Goal: Navigation & Orientation: Find specific page/section

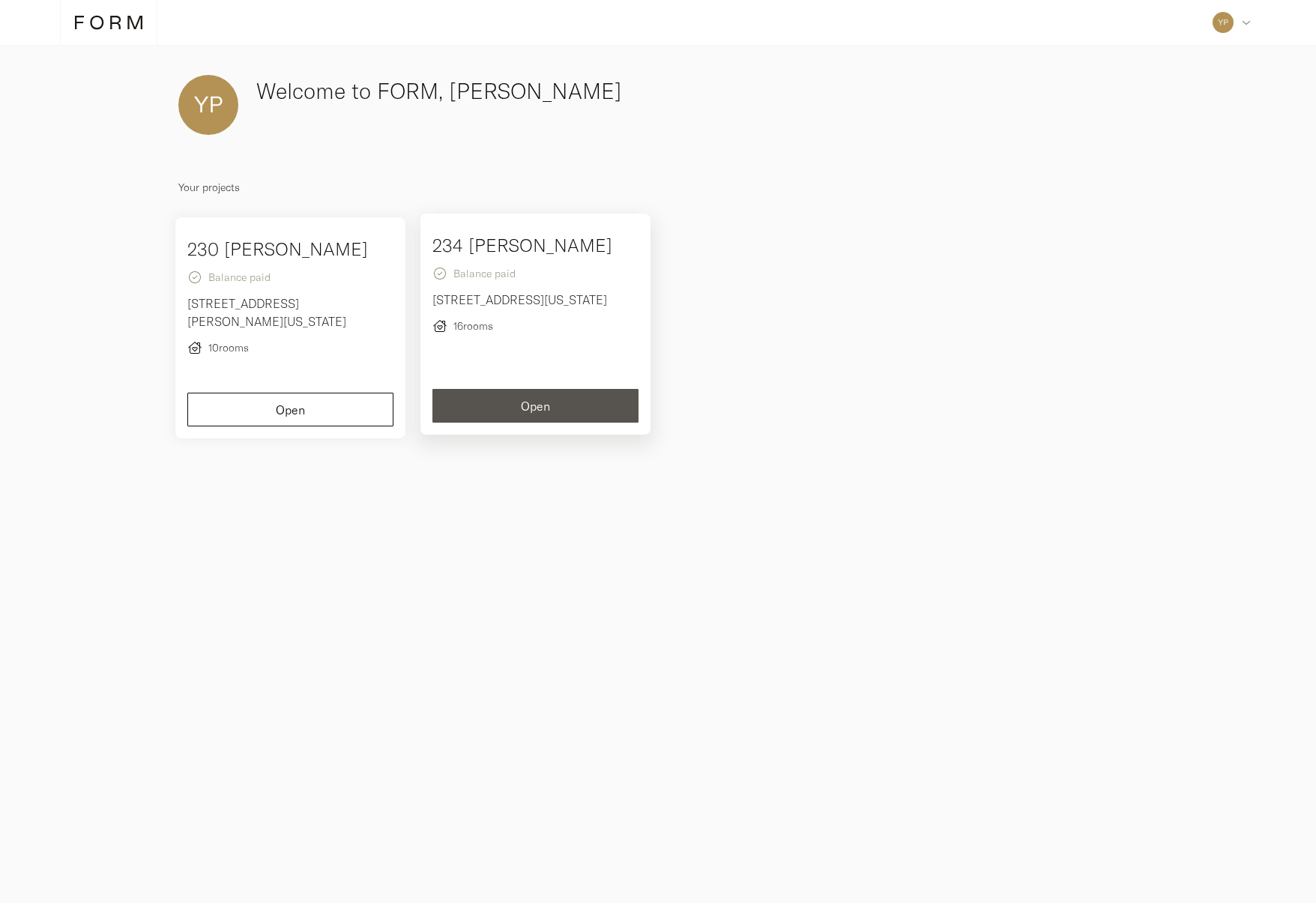
click at [553, 422] on button "Open" at bounding box center [535, 406] width 206 height 33
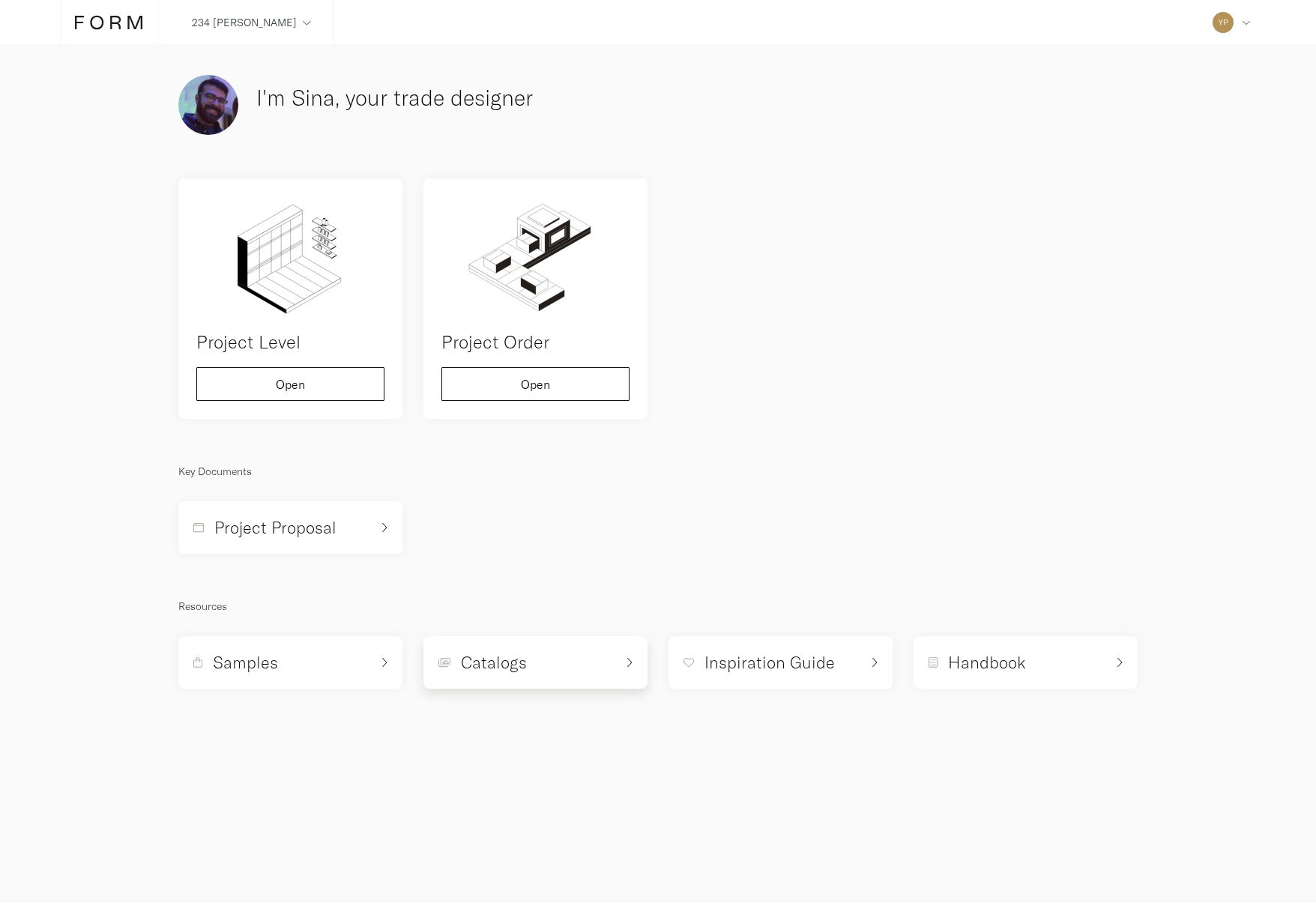
click at [542, 674] on div "Catalogs" at bounding box center [527, 662] width 177 height 23
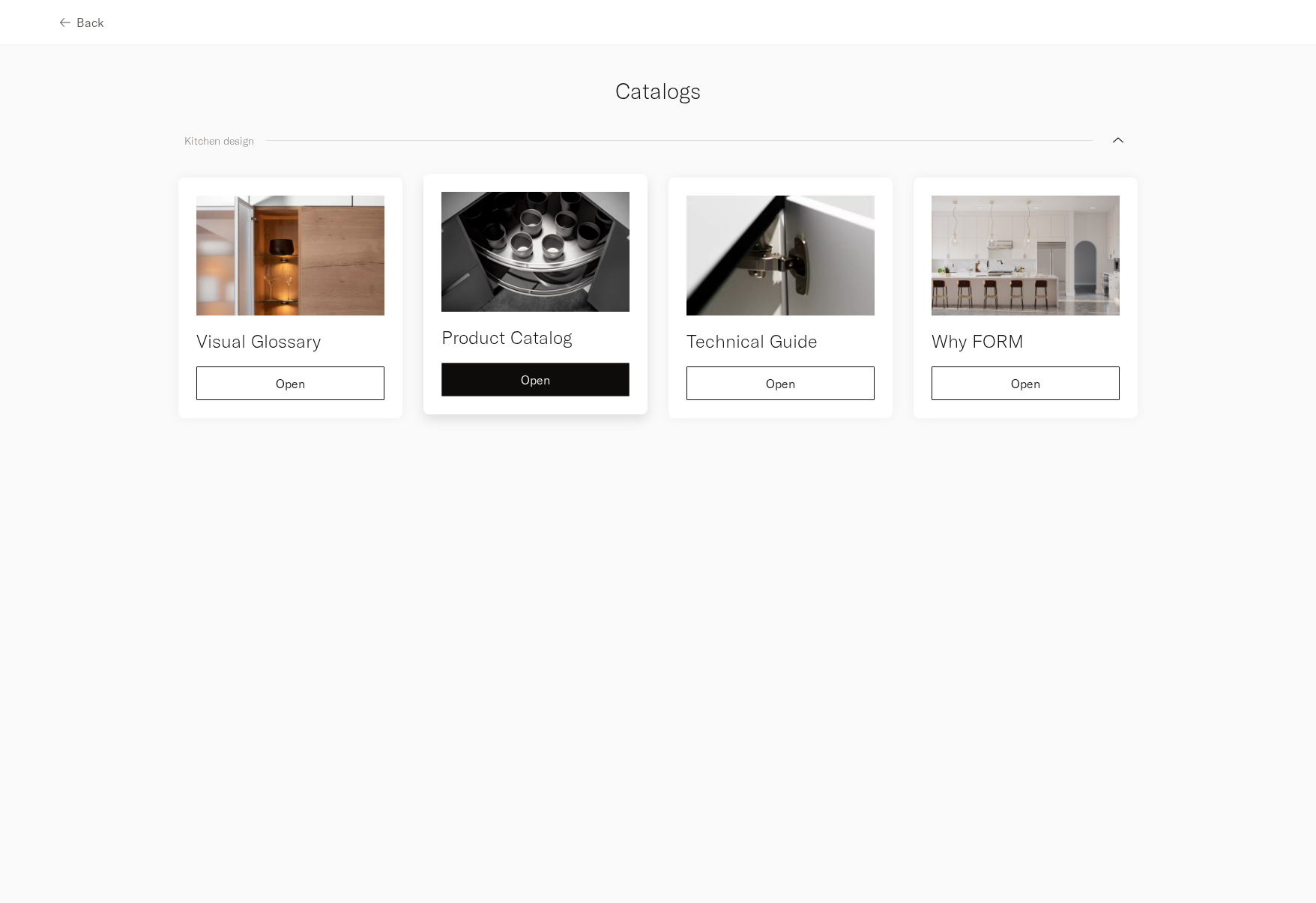
click at [564, 386] on div "Open" at bounding box center [536, 380] width 163 height 12
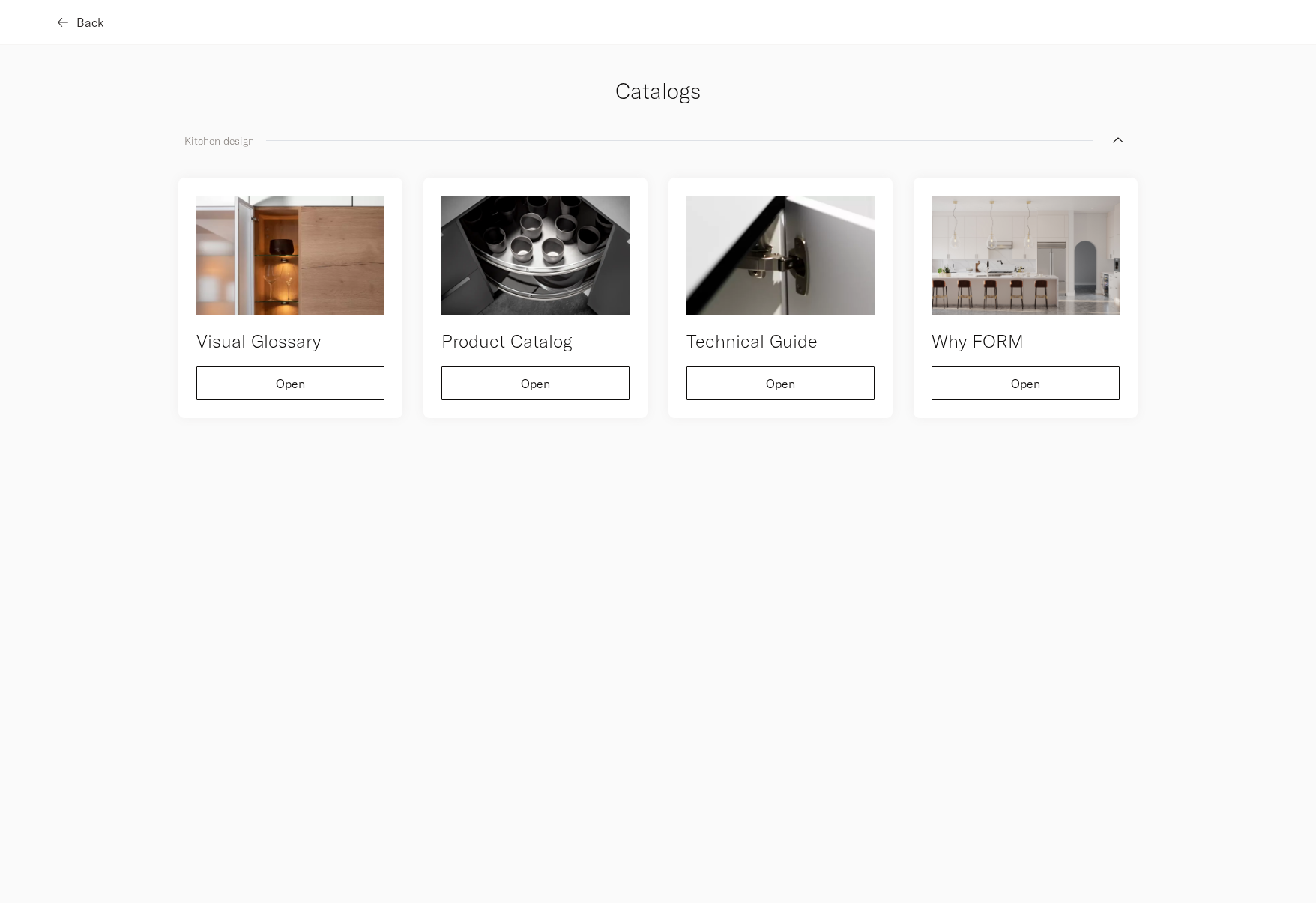
click at [93, 33] on button "Back" at bounding box center [82, 22] width 44 height 33
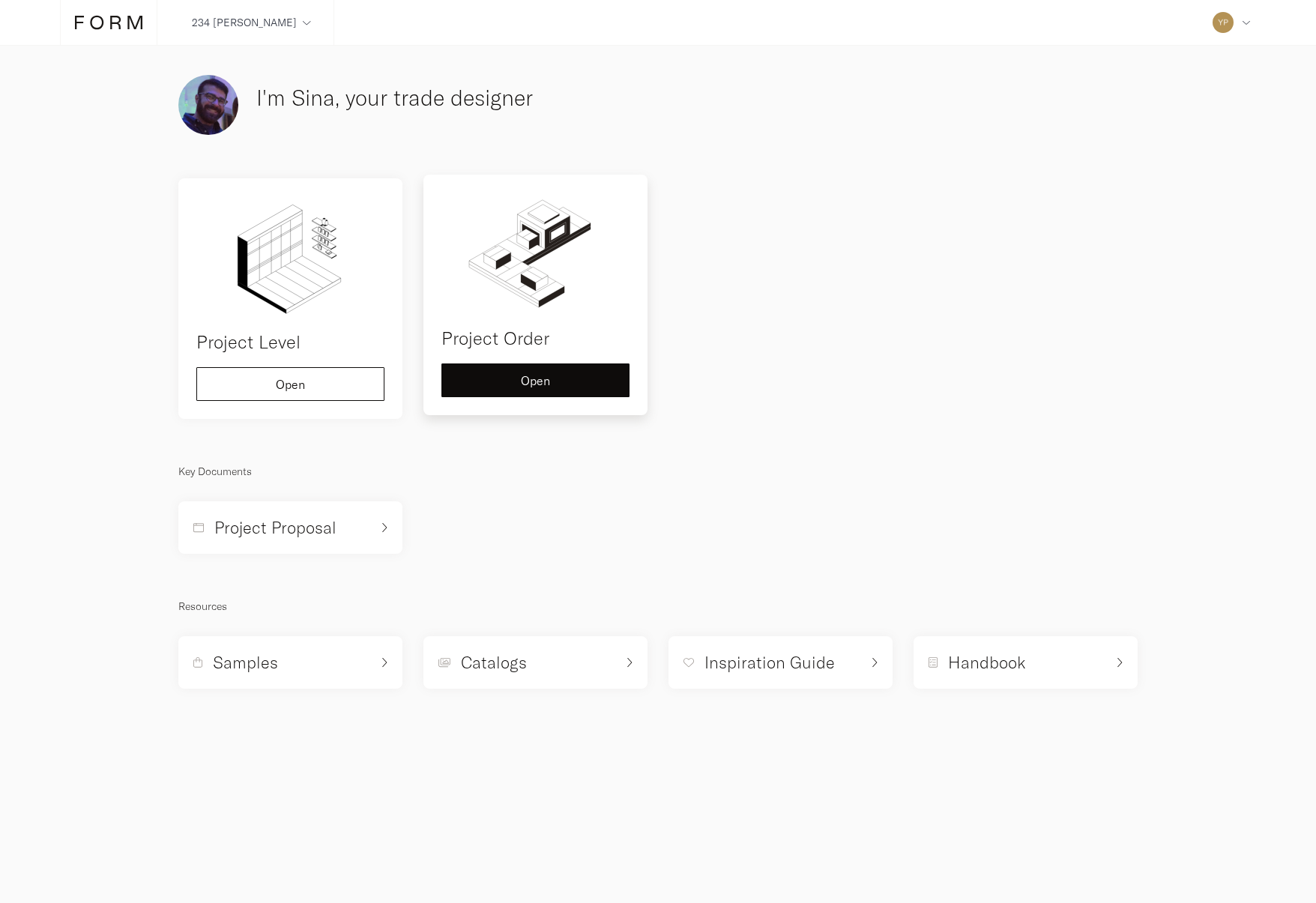
click at [557, 415] on div "Project Order Open" at bounding box center [535, 295] width 224 height 241
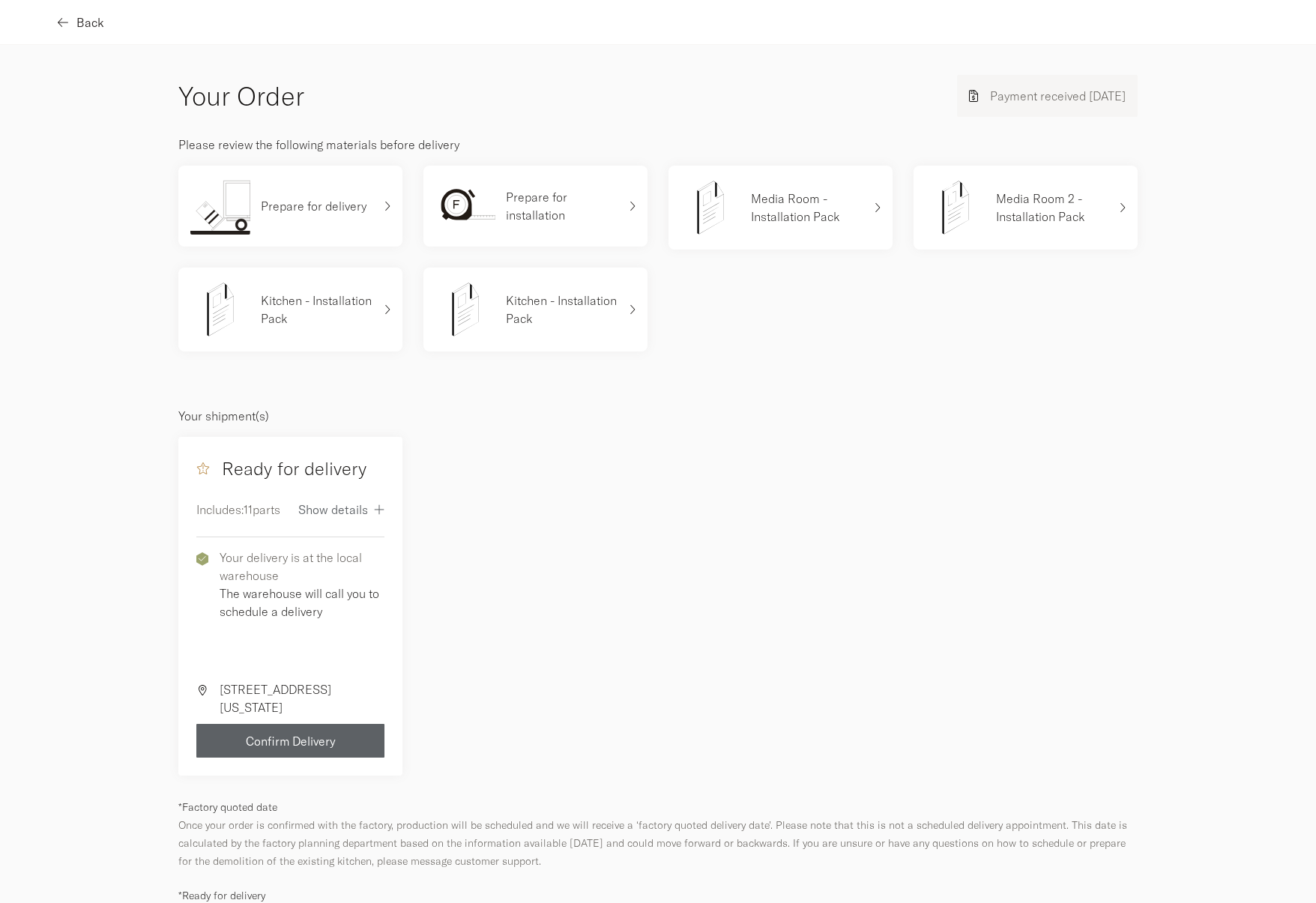
click at [67, 8] on button "Back" at bounding box center [82, 22] width 44 height 33
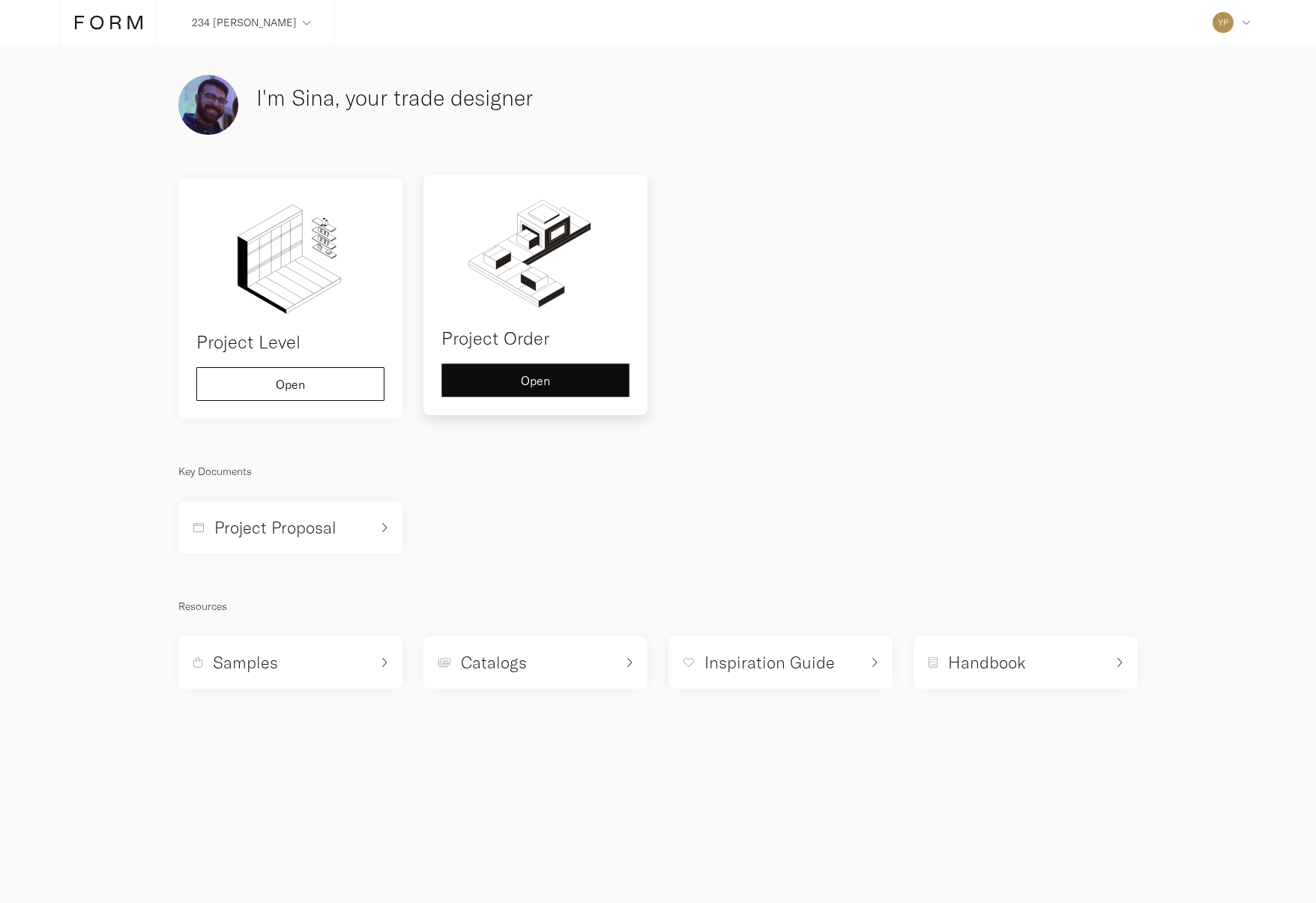
click at [573, 397] on button "Open" at bounding box center [536, 380] width 188 height 33
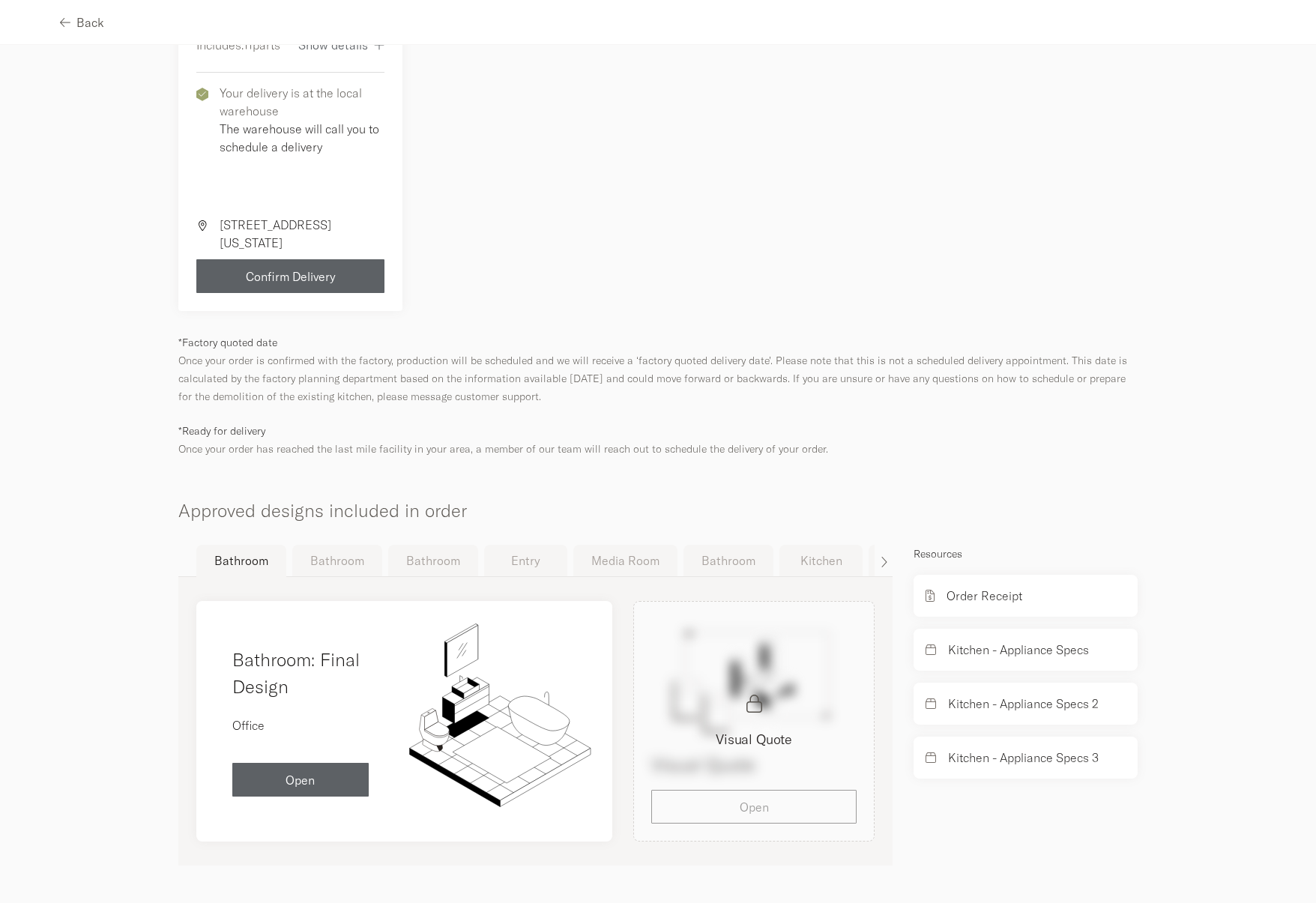
scroll to position [630, 0]
click at [830, 566] on button "Kitchen" at bounding box center [821, 560] width 84 height 31
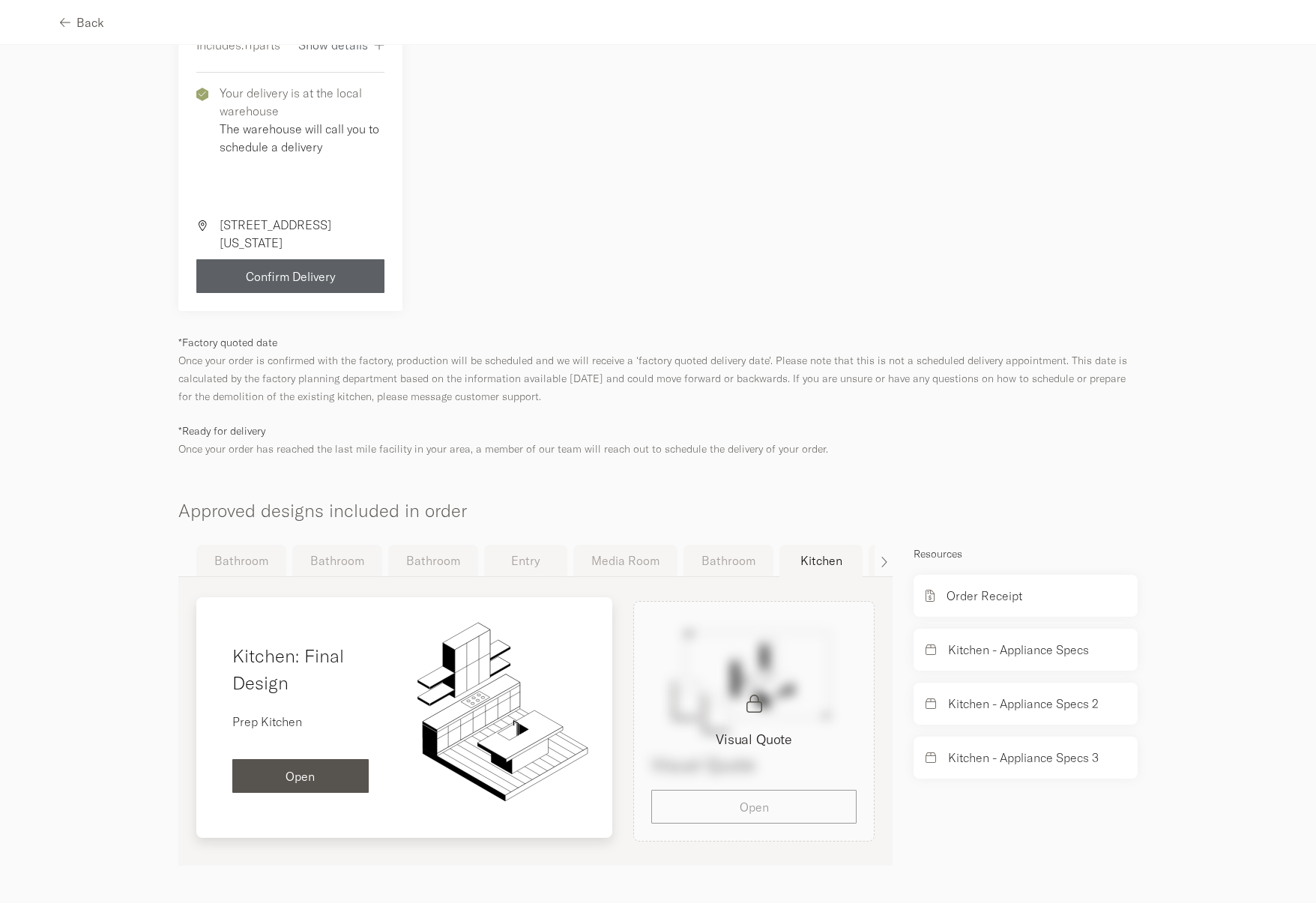
click at [357, 778] on div "Open" at bounding box center [301, 776] width 112 height 12
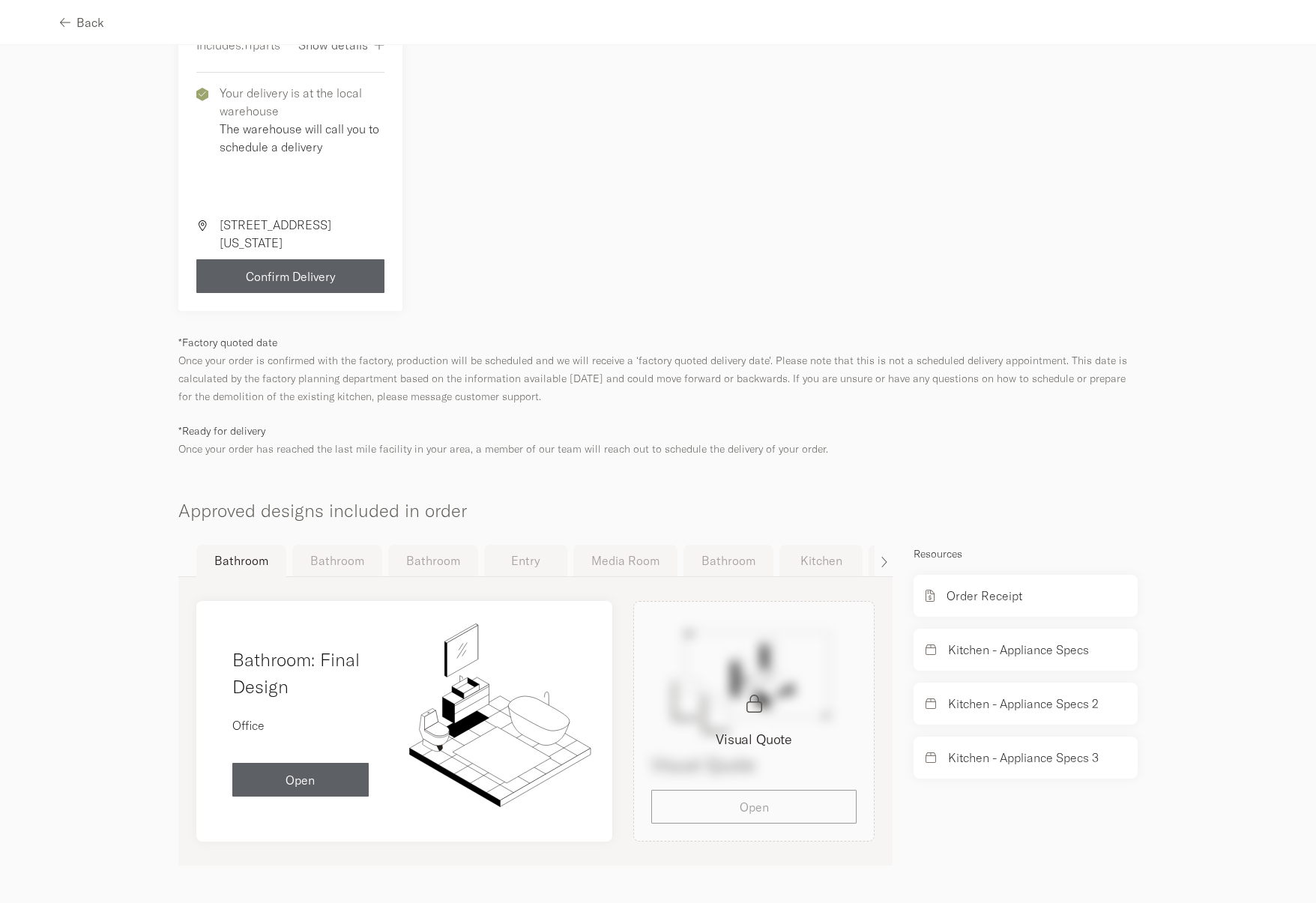
scroll to position [630, 0]
click at [882, 556] on icon "button" at bounding box center [886, 562] width 8 height 12
click at [800, 567] on button "Kitchen" at bounding box center [761, 560] width 84 height 31
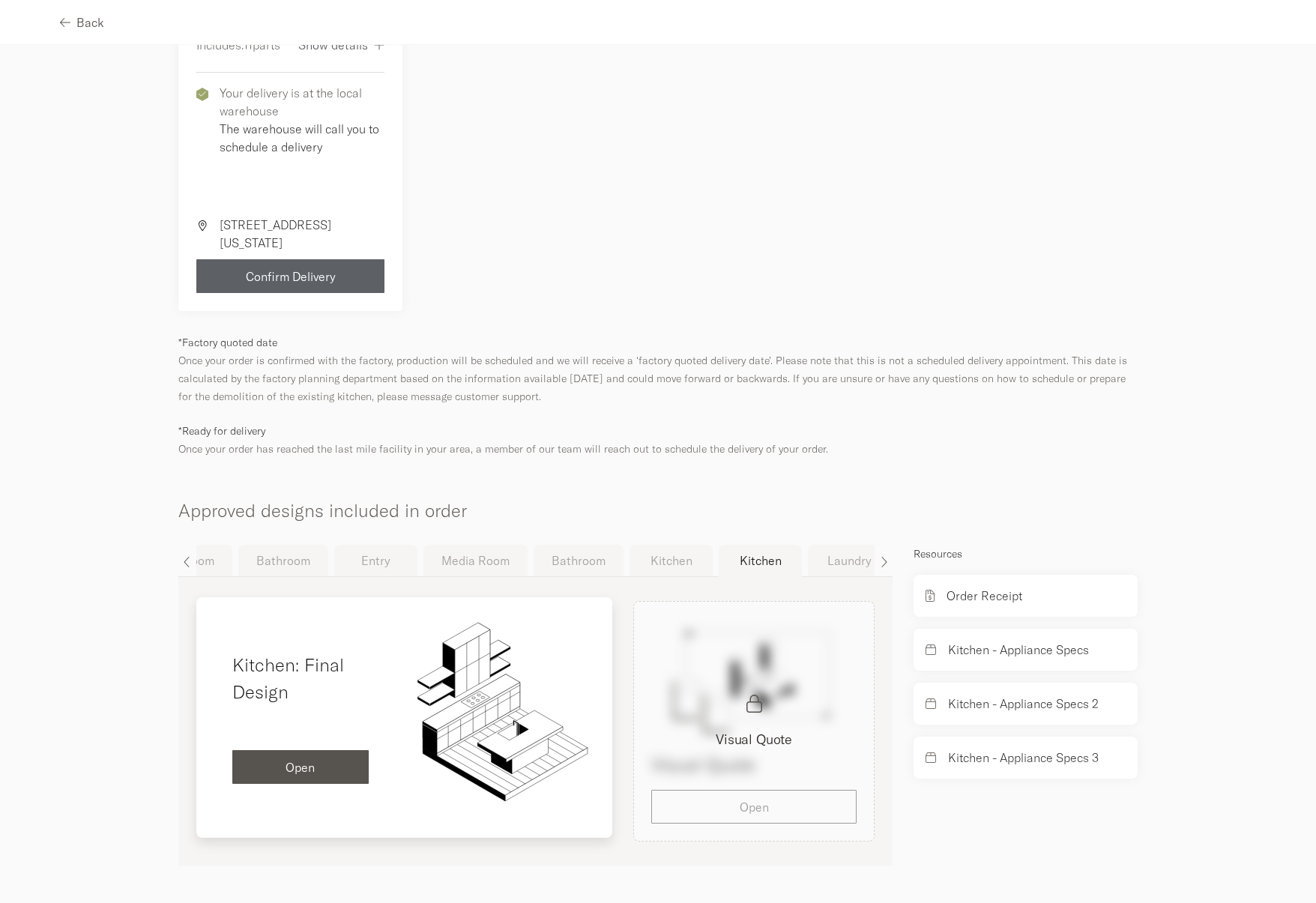
click at [331, 773] on div "Open" at bounding box center [301, 767] width 112 height 12
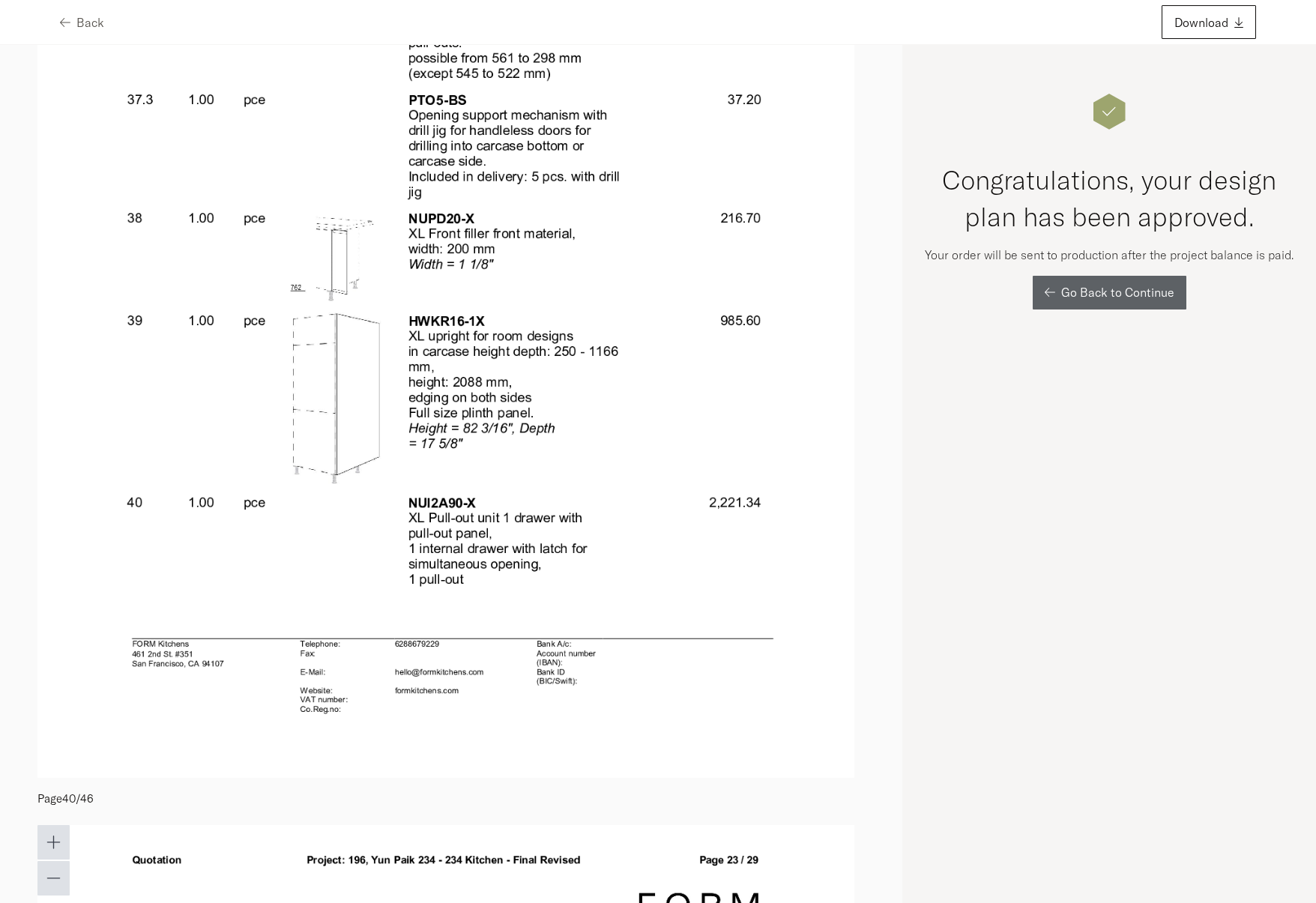
scroll to position [35099, 0]
